Goal: Task Accomplishment & Management: Manage account settings

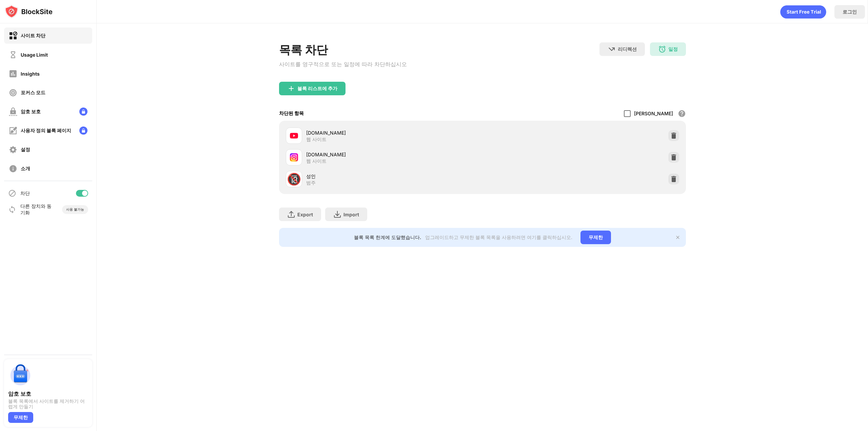
click at [631, 116] on div at bounding box center [627, 113] width 7 height 7
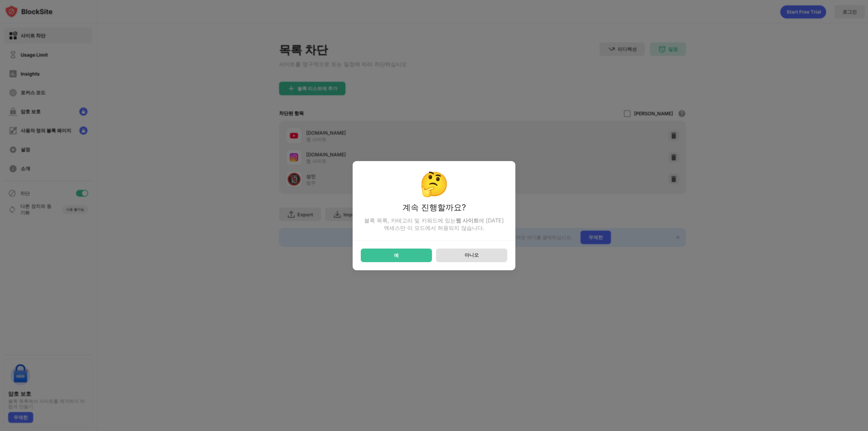
click at [481, 259] on div "아니오" at bounding box center [471, 256] width 71 height 14
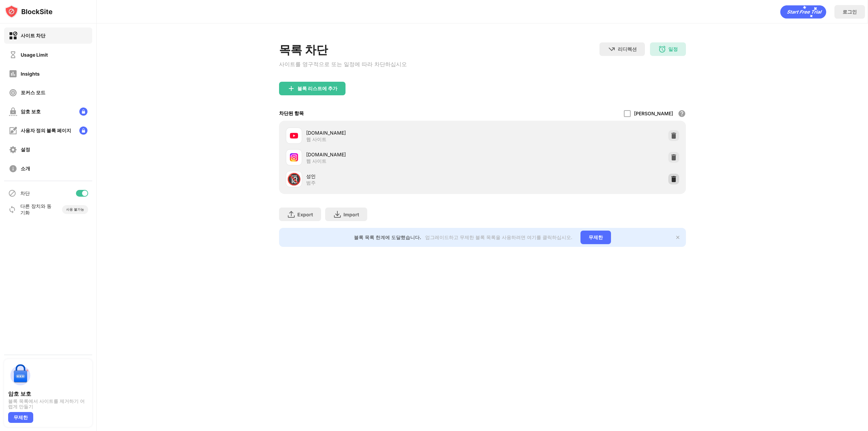
click at [672, 180] on img at bounding box center [673, 179] width 7 height 7
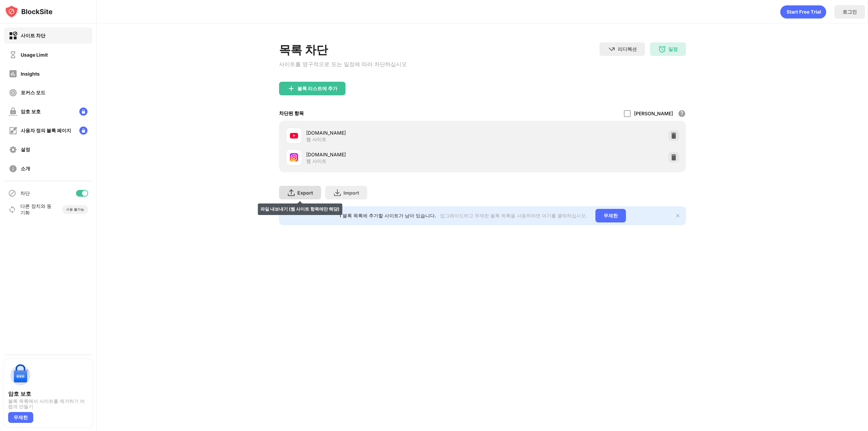
click at [305, 195] on div "Export" at bounding box center [305, 193] width 16 height 6
click at [33, 33] on div "사이트 차단" at bounding box center [33, 36] width 25 height 6
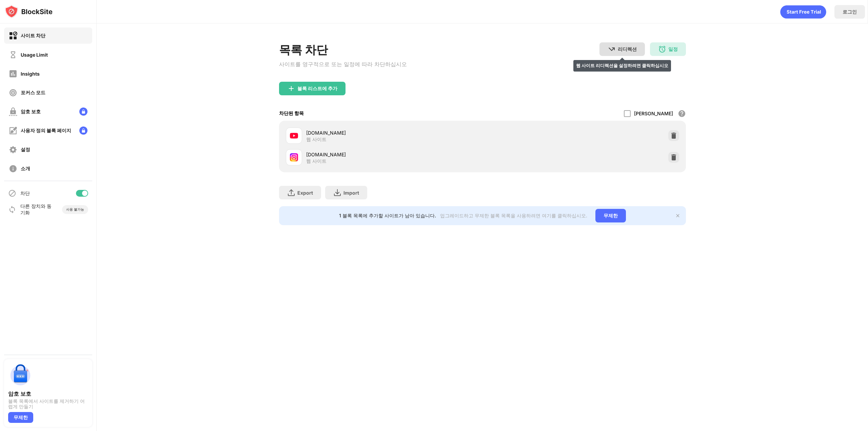
click at [627, 48] on div "리디렉션" at bounding box center [627, 49] width 19 height 6
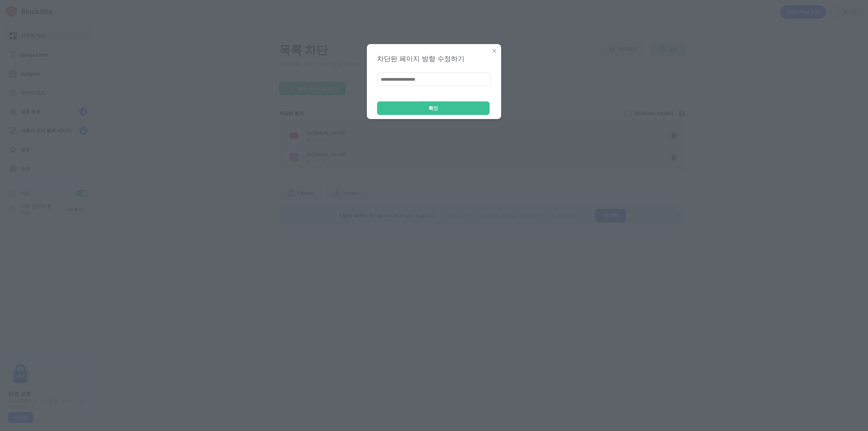
click at [494, 50] on img at bounding box center [494, 50] width 7 height 7
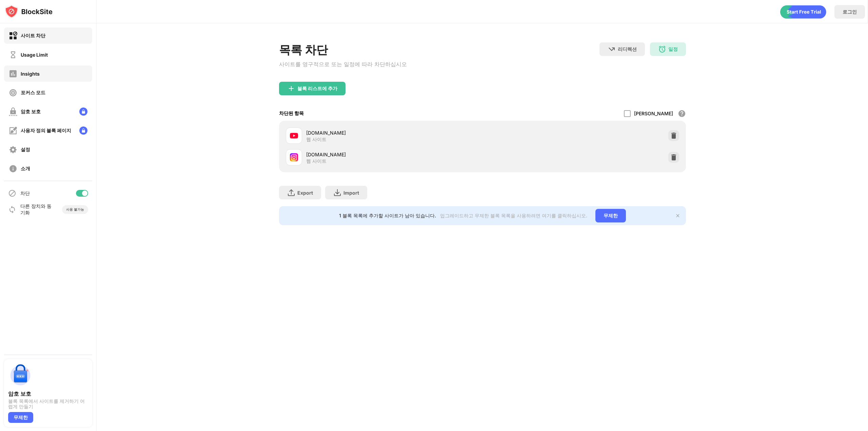
click at [35, 74] on div "Insights" at bounding box center [30, 74] width 19 height 6
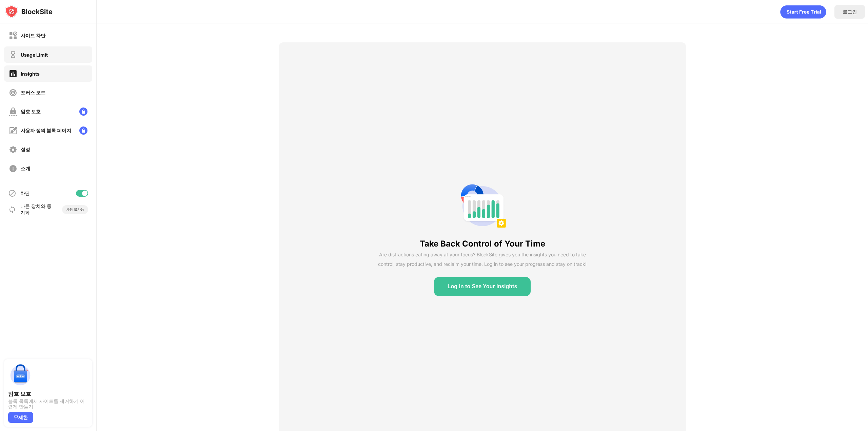
click at [29, 54] on div "Usage Limit" at bounding box center [34, 55] width 27 height 6
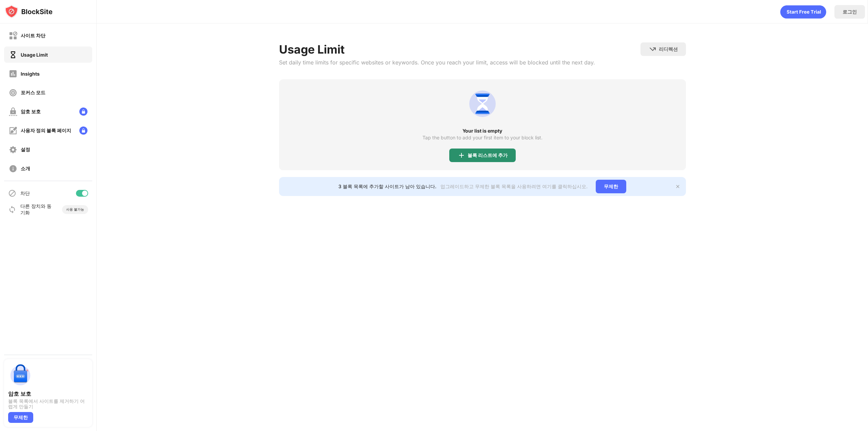
click at [496, 160] on div "블록 리스트에 추가" at bounding box center [482, 156] width 66 height 14
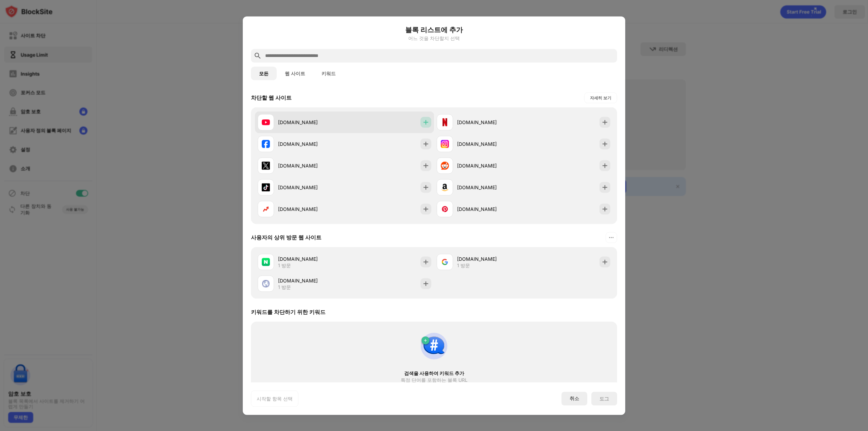
click at [421, 122] on div at bounding box center [426, 122] width 11 height 11
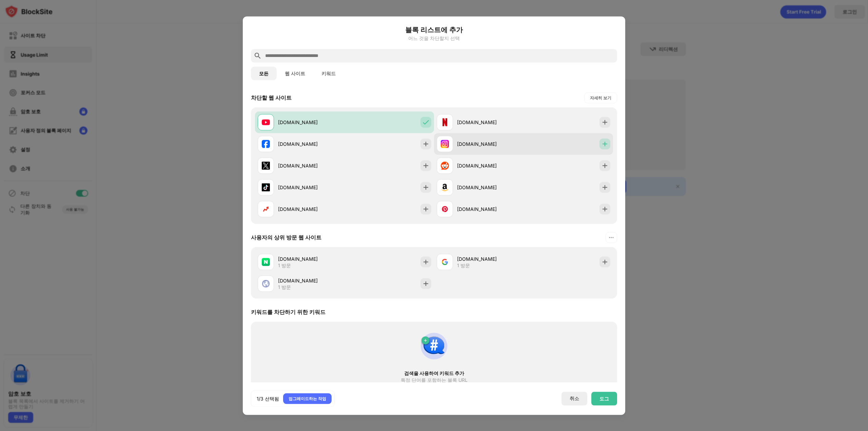
click at [602, 144] on img at bounding box center [605, 143] width 7 height 7
click at [608, 402] on div "도그" at bounding box center [604, 399] width 26 height 14
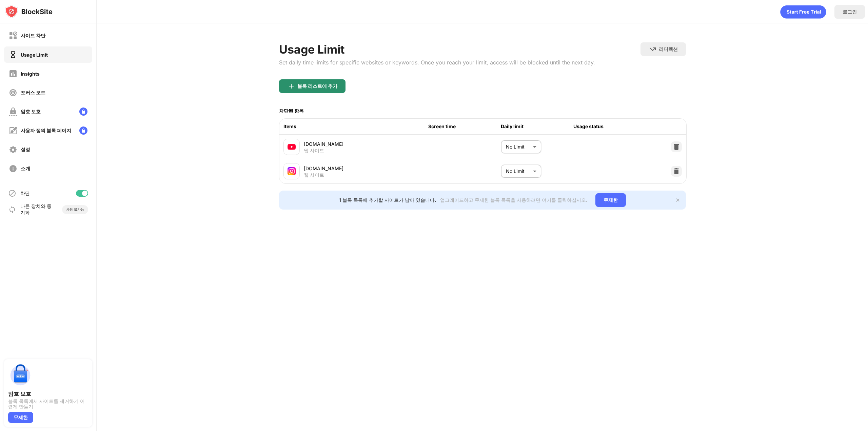
click at [313, 87] on div "블록 리스트에 추가" at bounding box center [317, 85] width 40 height 5
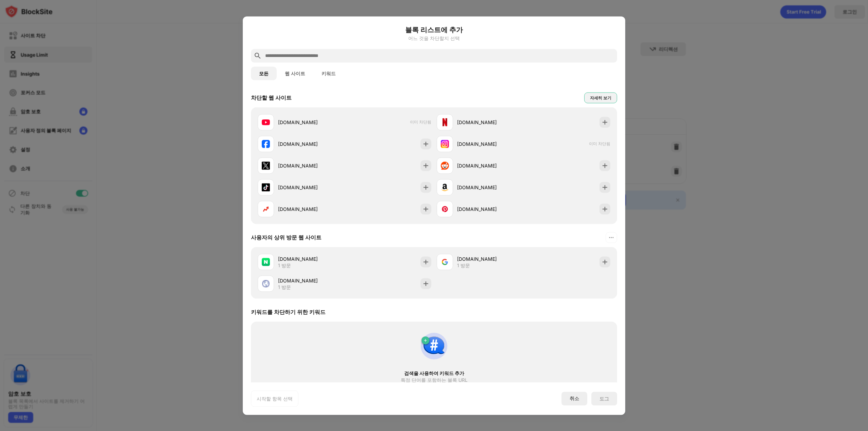
click at [597, 97] on div "자세히 보기" at bounding box center [600, 97] width 21 height 7
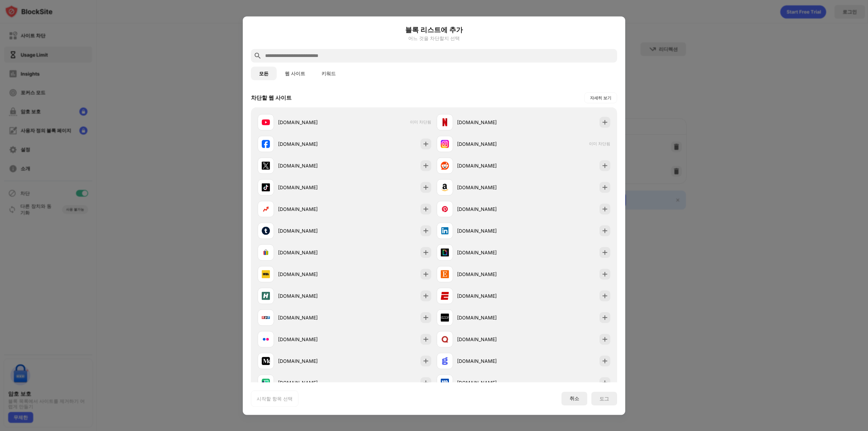
click at [279, 80] on div "모든 웹 사이트 키워드" at bounding box center [434, 73] width 366 height 22
click at [289, 75] on button "웹 사이트" at bounding box center [295, 73] width 37 height 14
click at [330, 71] on button "키워드" at bounding box center [328, 73] width 31 height 14
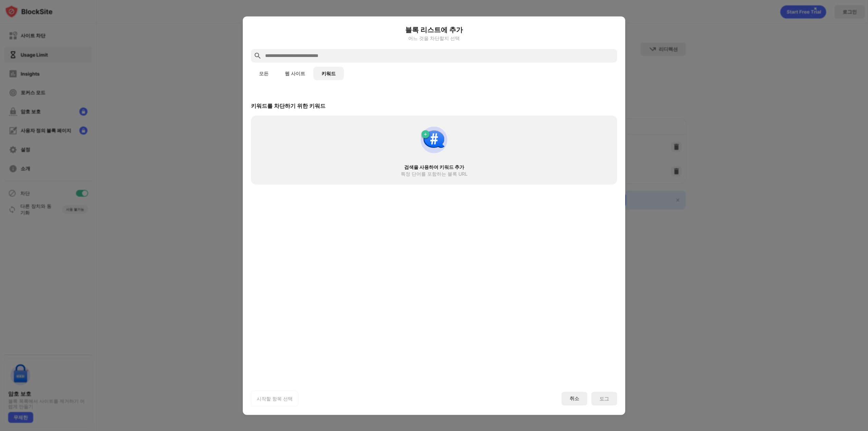
click at [298, 71] on button "웹 사이트" at bounding box center [295, 73] width 37 height 14
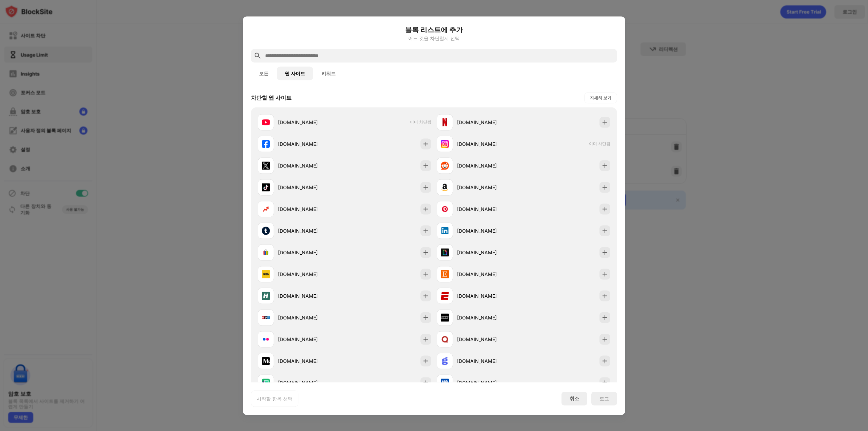
click at [261, 71] on button "모든" at bounding box center [264, 73] width 26 height 14
click at [298, 57] on input "text" at bounding box center [440, 56] width 350 height 8
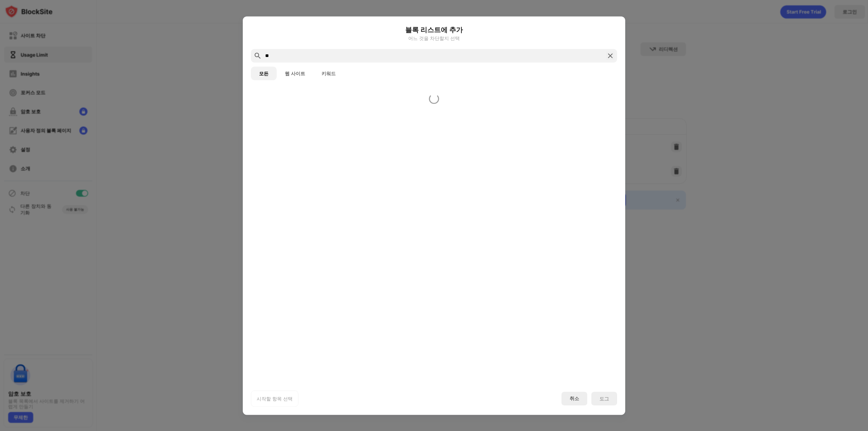
type input "*"
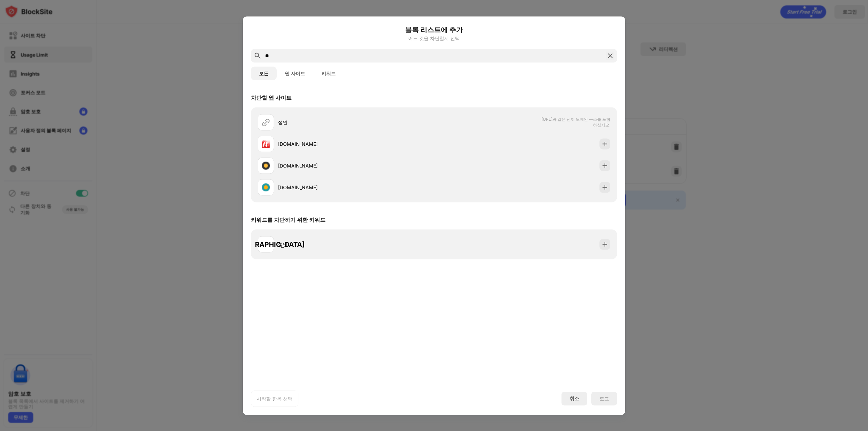
click at [297, 72] on button "웹 사이트" at bounding box center [295, 73] width 37 height 14
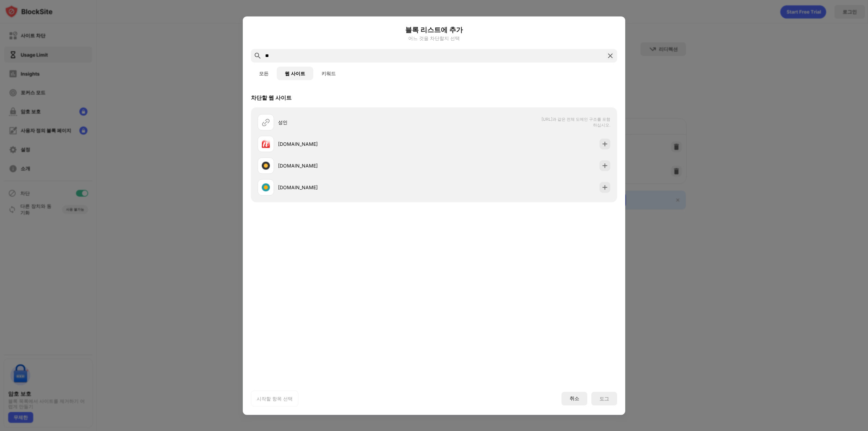
drag, startPoint x: 290, startPoint y: 58, endPoint x: 197, endPoint y: 52, distance: 92.8
click at [197, 431] on div "블록 리스트에 추가 어느 것을 차단할지 선택 ** 모든 웹 사이트 키워드 차단할 웹 사이트 성인 [URL]과 같은 전체 도메인 구조를 포함하십…" at bounding box center [434, 431] width 868 height 0
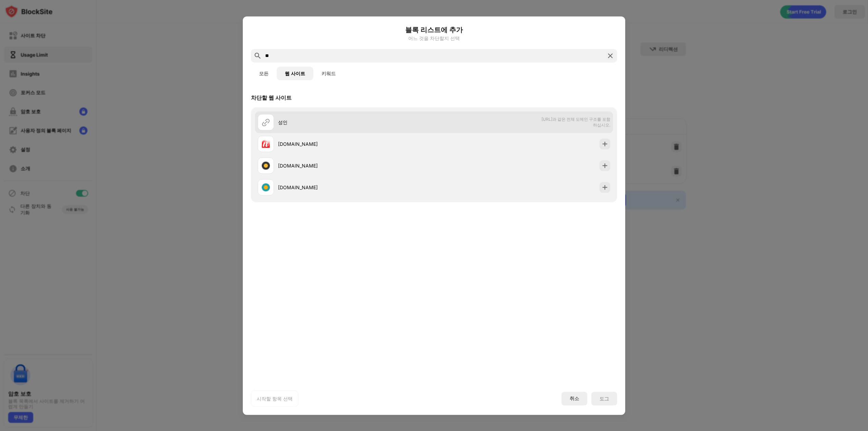
click at [274, 123] on div at bounding box center [266, 122] width 16 height 16
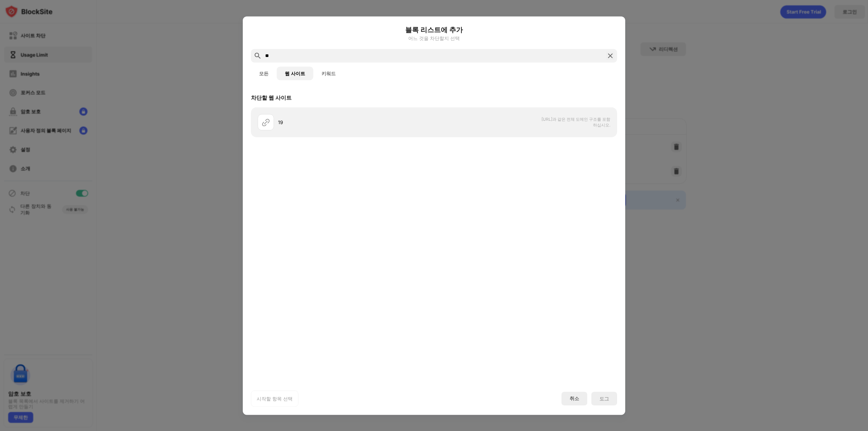
type input "**"
click at [608, 56] on img at bounding box center [610, 56] width 8 height 8
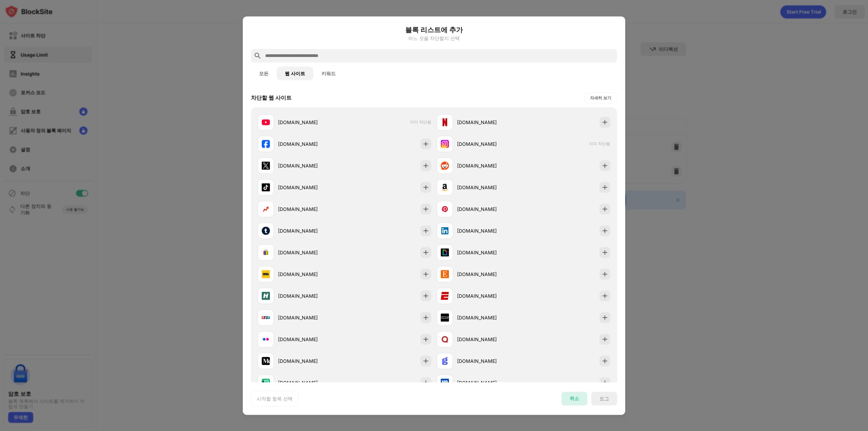
click at [571, 399] on div "취소" at bounding box center [575, 399] width 26 height 14
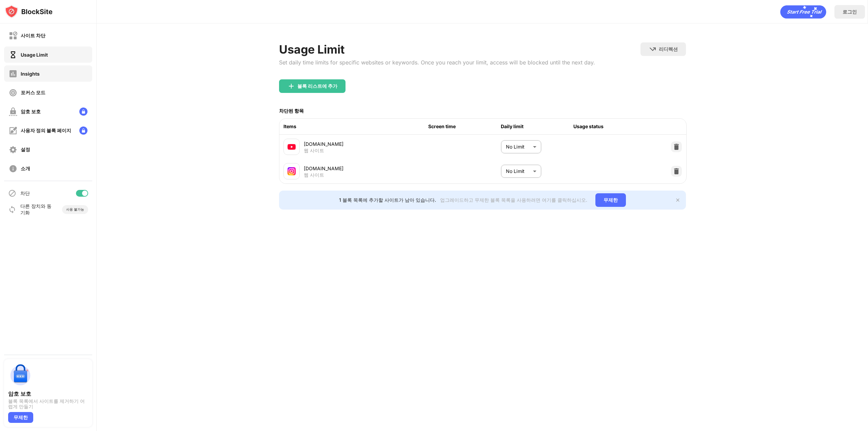
click at [27, 73] on div "Insights" at bounding box center [30, 74] width 19 height 6
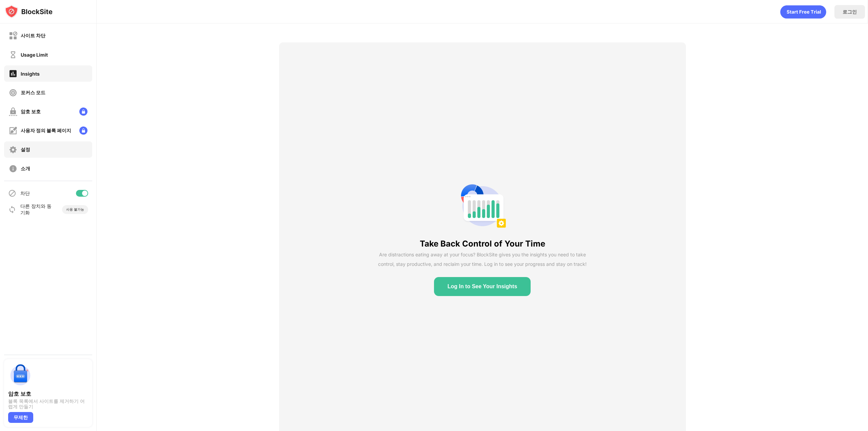
click at [30, 148] on div "설정" at bounding box center [48, 149] width 88 height 16
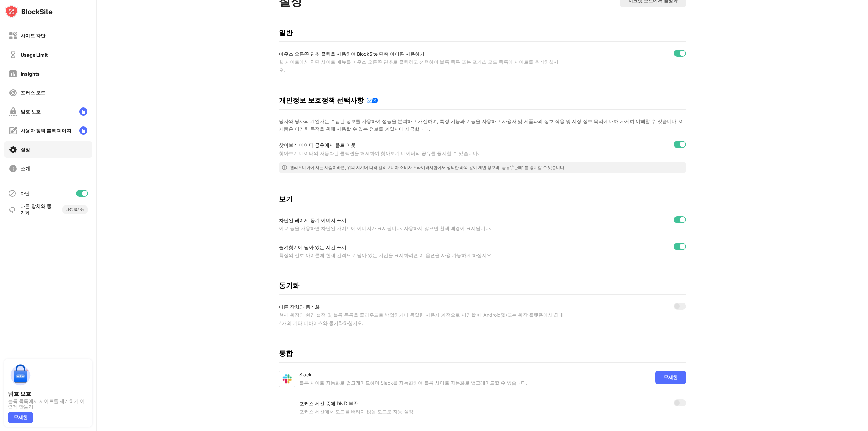
scroll to position [64, 0]
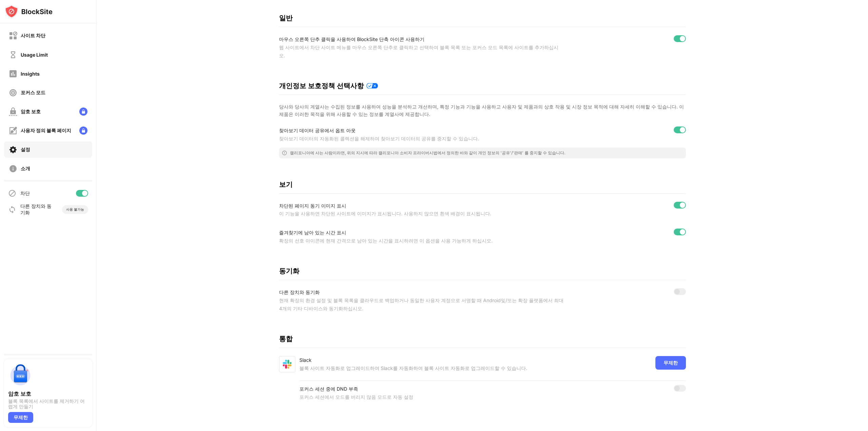
click at [81, 192] on div at bounding box center [82, 193] width 12 height 7
click at [81, 192] on div at bounding box center [79, 193] width 5 height 5
click at [81, 192] on div at bounding box center [82, 193] width 12 height 7
click at [81, 192] on div at bounding box center [79, 193] width 5 height 5
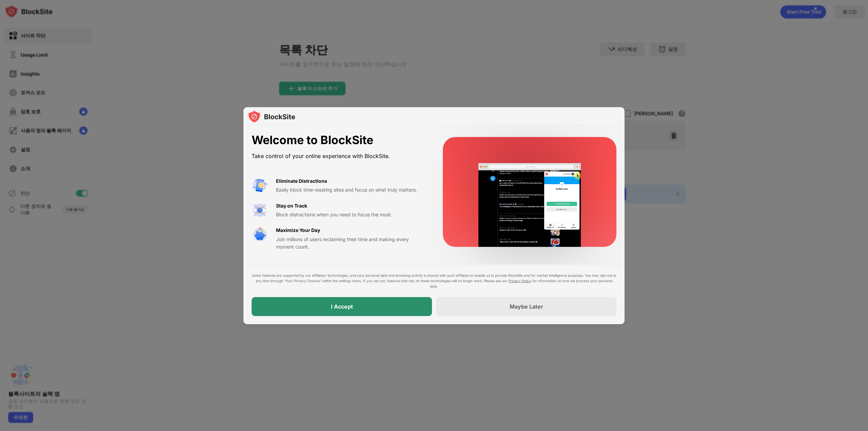
click at [369, 300] on div "I Accept" at bounding box center [342, 306] width 180 height 19
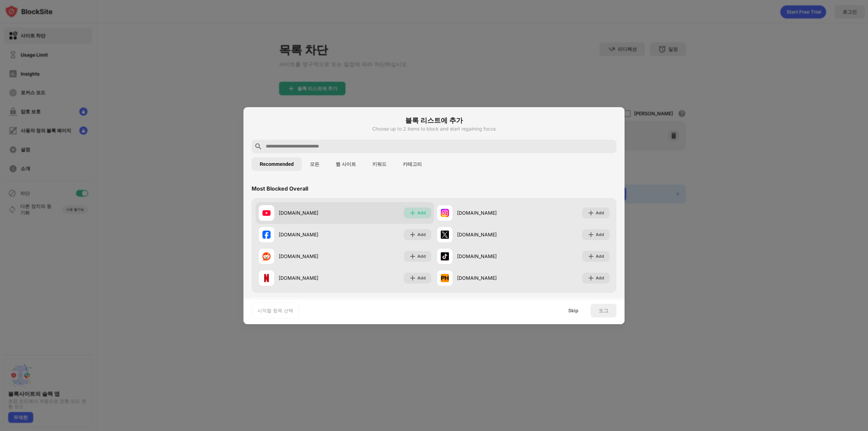
click at [417, 212] on div "Add" at bounding box center [421, 213] width 8 height 7
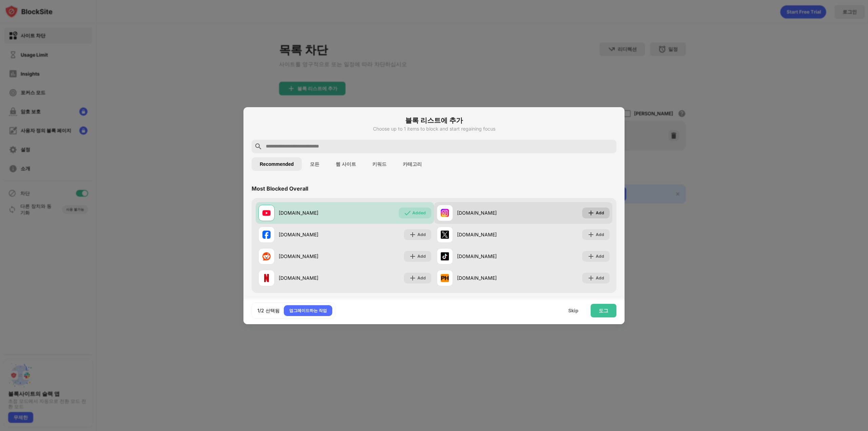
click at [591, 215] on div "Add" at bounding box center [595, 213] width 27 height 11
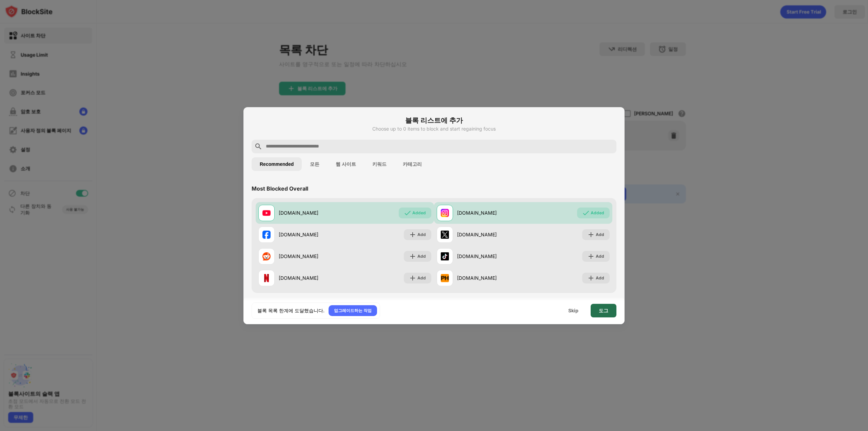
click at [607, 313] on div "도그" at bounding box center [604, 311] width 26 height 14
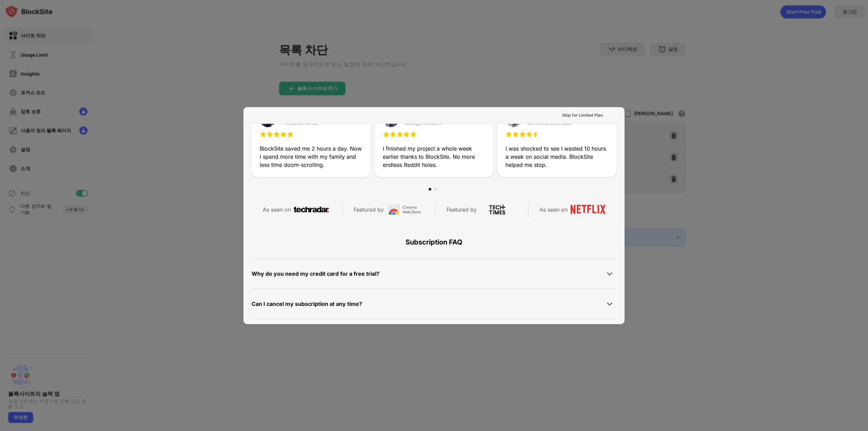
scroll to position [331, 0]
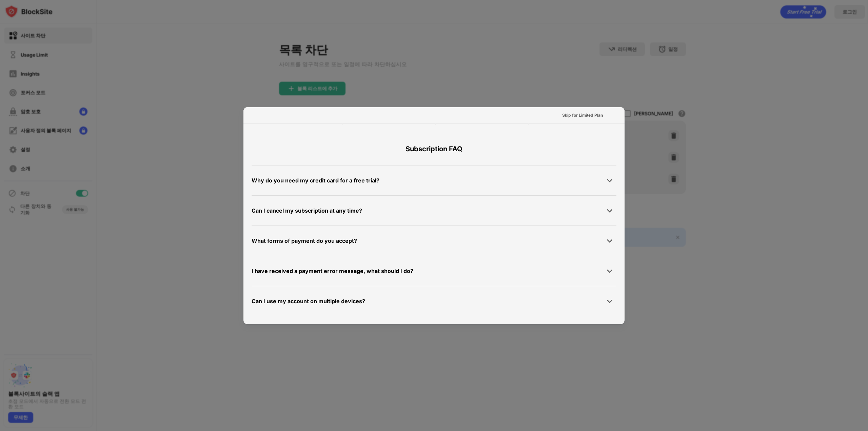
click at [556, 76] on div at bounding box center [434, 215] width 868 height 431
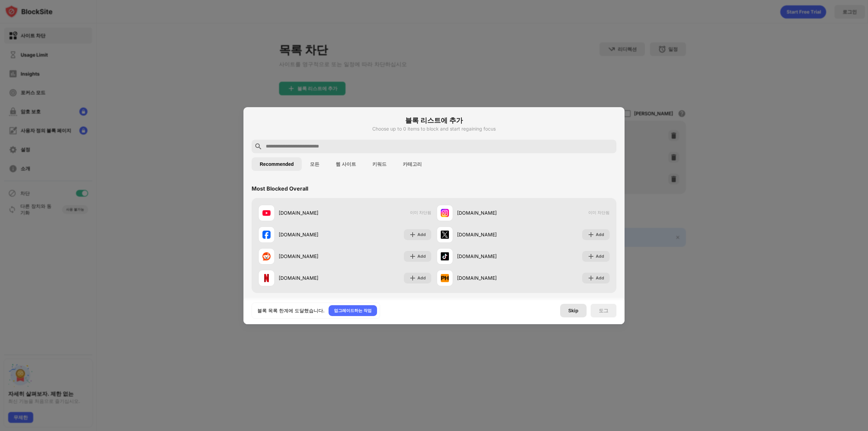
click at [579, 315] on div "Skip" at bounding box center [573, 311] width 26 height 14
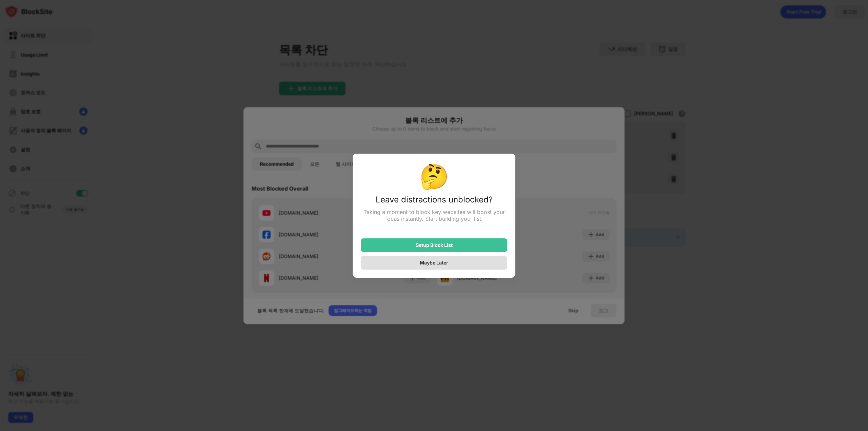
click at [445, 265] on div "Maybe Later" at bounding box center [434, 263] width 28 height 6
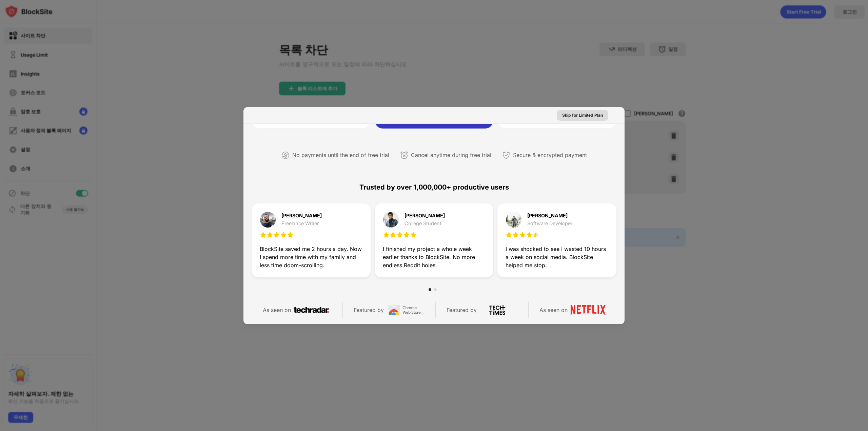
scroll to position [127, 0]
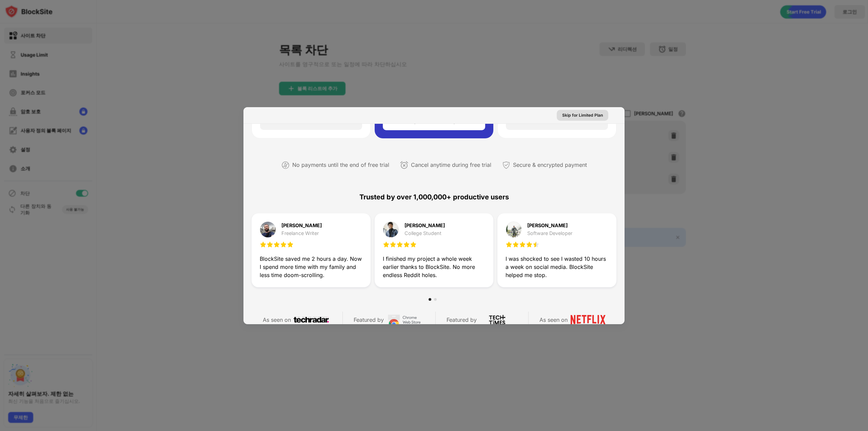
click at [593, 117] on div "Skip for Limited Plan" at bounding box center [582, 115] width 41 height 7
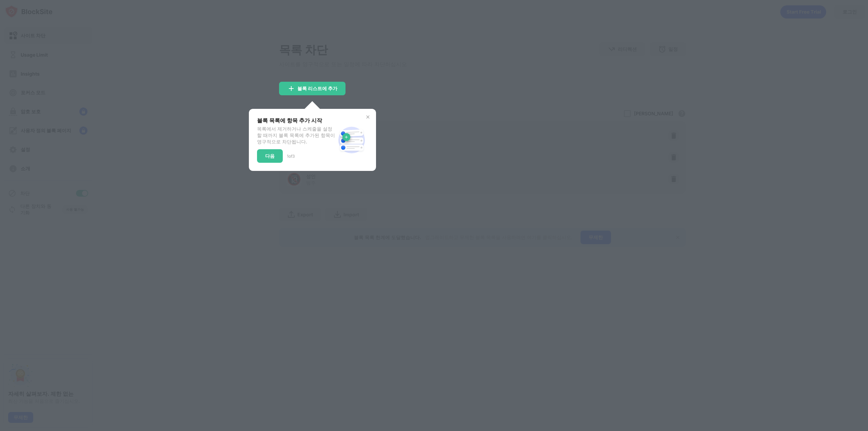
click at [363, 117] on div "블록 목록에 항목 추가 시작 목록에서 제거하거나 스케줄을 설정할 때까지 블록 목록에 추가된 항목이 영구적으로 차단됩니다. 다음 1 of 3" at bounding box center [312, 140] width 127 height 62
click at [274, 162] on div "다음" at bounding box center [270, 156] width 26 height 14
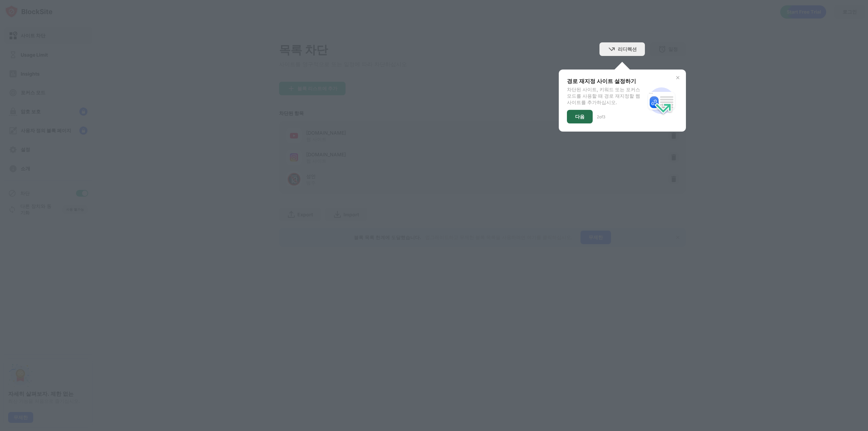
click at [569, 115] on div "다음" at bounding box center [580, 117] width 26 height 14
click at [585, 116] on div "디미스" at bounding box center [582, 116] width 14 height 5
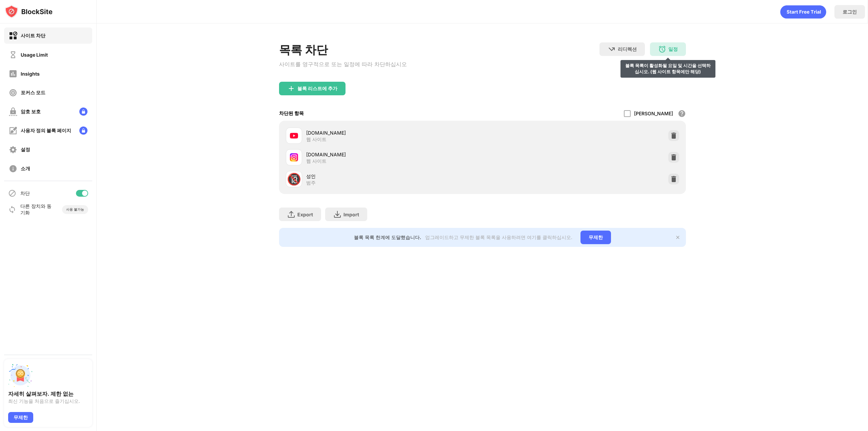
click at [671, 52] on div "일정" at bounding box center [672, 49] width 9 height 6
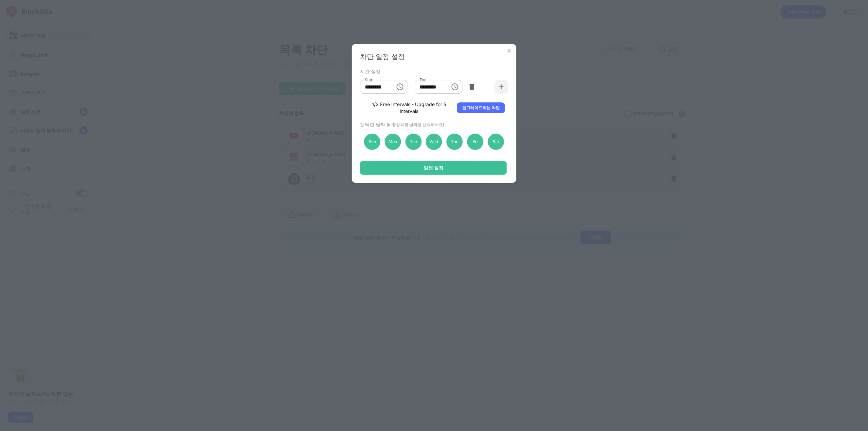
click at [377, 85] on input "********" at bounding box center [375, 87] width 31 height 14
click at [400, 88] on icon "Choose time, selected time is 10:00 AM" at bounding box center [400, 86] width 2 height 3
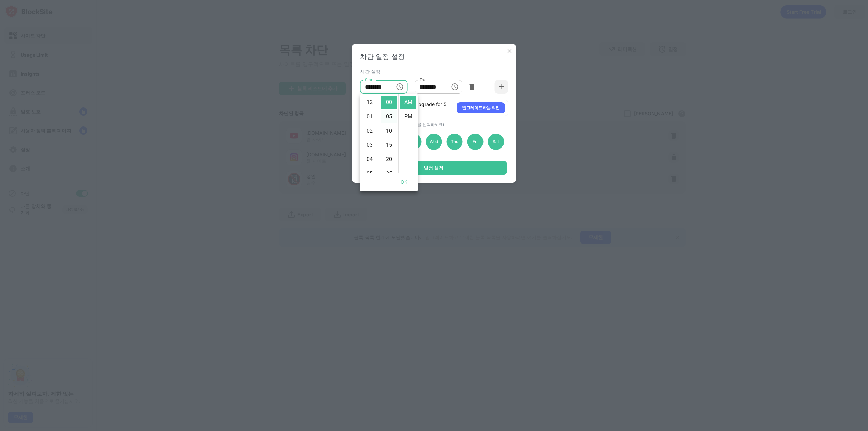
scroll to position [142, 0]
click at [369, 122] on li "09" at bounding box center [370, 122] width 16 height 14
type input "********"
click at [424, 87] on input "********" at bounding box center [430, 87] width 31 height 14
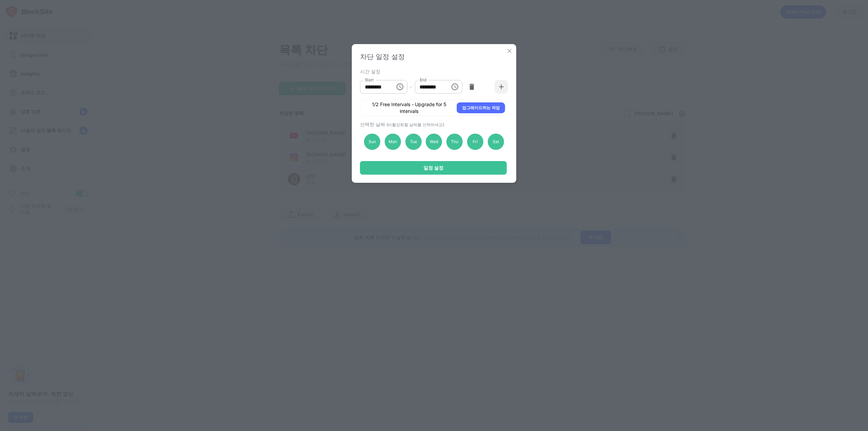
click at [454, 88] on icon "Choose time, selected time is 1:00 PM" at bounding box center [455, 87] width 8 height 8
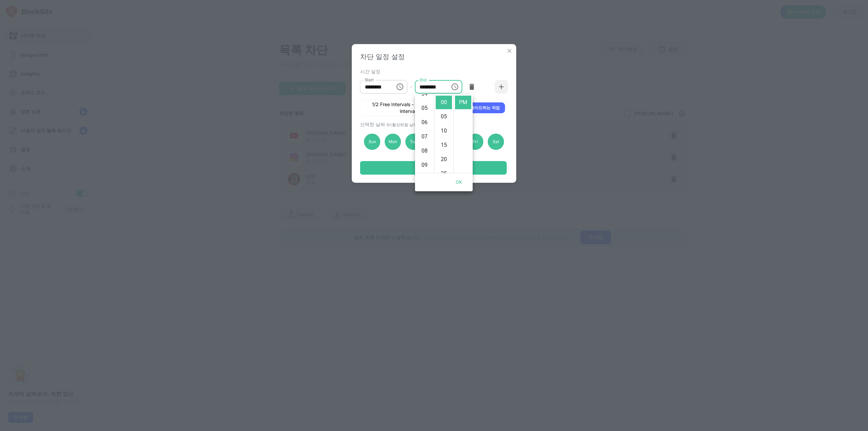
scroll to position [82, 0]
click at [422, 105] on li "06" at bounding box center [424, 106] width 16 height 14
type input "********"
click at [458, 181] on button "OK" at bounding box center [459, 182] width 22 height 13
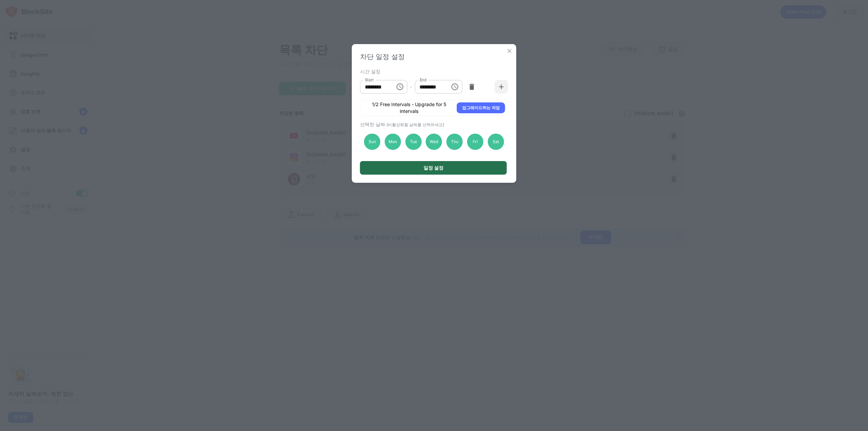
click at [424, 166] on div "일정 설정" at bounding box center [434, 167] width 20 height 5
